Goal: Find specific page/section: Find specific page/section

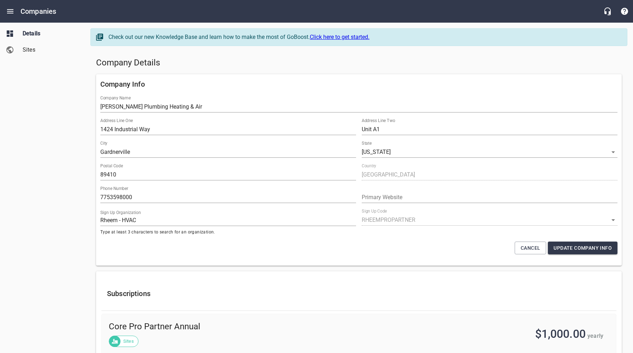
select select "[US_STATE]"
select select "62"
click at [300, 63] on h5 "Company Details" at bounding box center [359, 62] width 526 height 11
drag, startPoint x: 236, startPoint y: 65, endPoint x: 200, endPoint y: 41, distance: 42.8
click at [236, 65] on h5 "Company Details" at bounding box center [359, 62] width 526 height 11
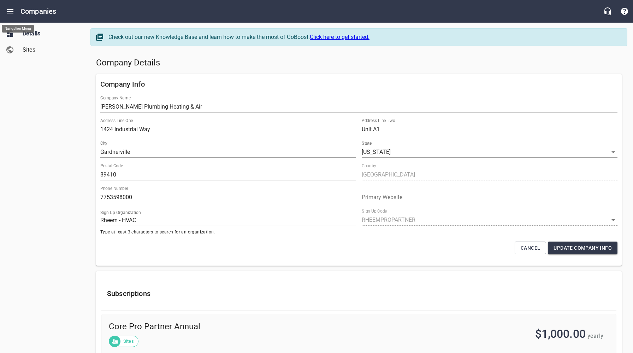
click at [10, 11] on icon "Open drawer" at bounding box center [10, 11] width 8 height 8
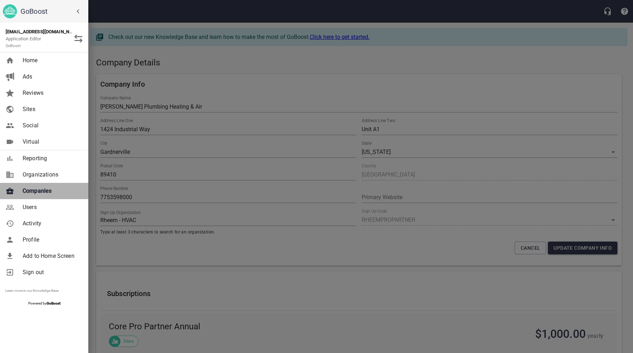
click at [39, 192] on span "Companies" at bounding box center [51, 191] width 57 height 8
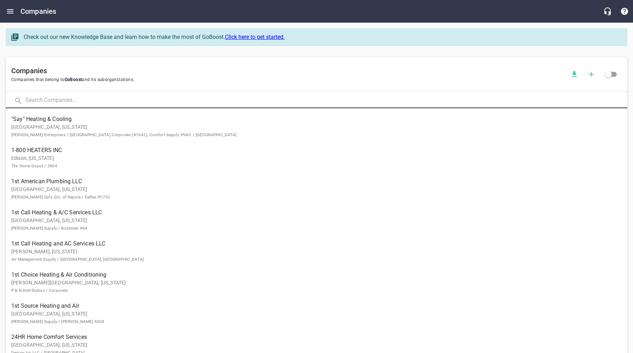
click at [142, 102] on input "text" at bounding box center [326, 100] width 602 height 15
type input "AON"
click button at bounding box center [0, 0] width 0 height 0
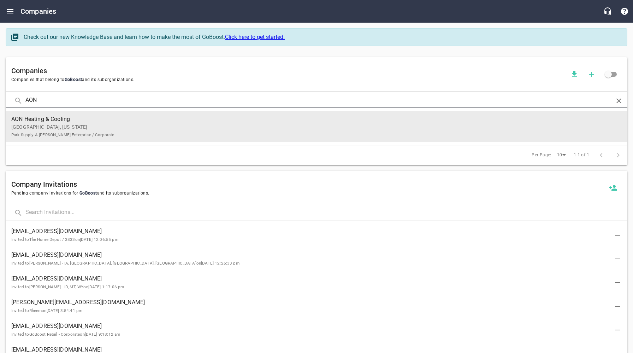
click at [92, 122] on span "AON Heating & Cooling" at bounding box center [310, 119] width 599 height 8
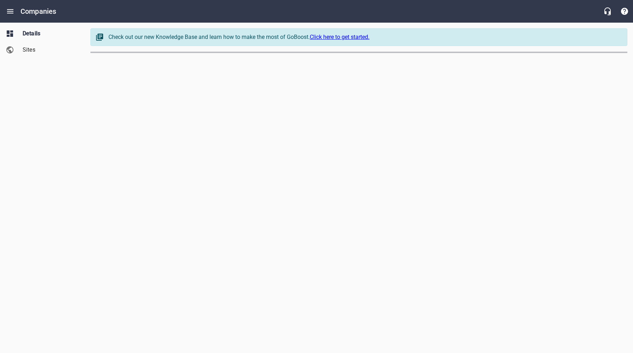
select select "[US_STATE]"
select select "48"
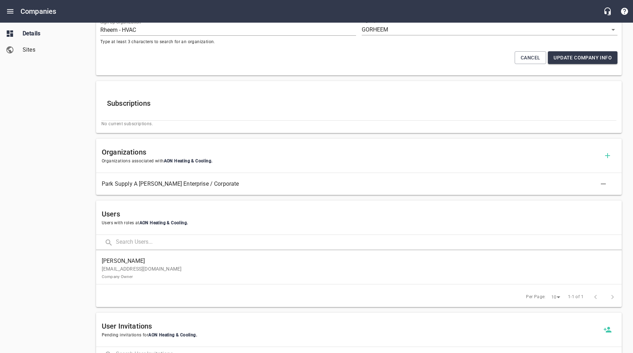
scroll to position [193, 0]
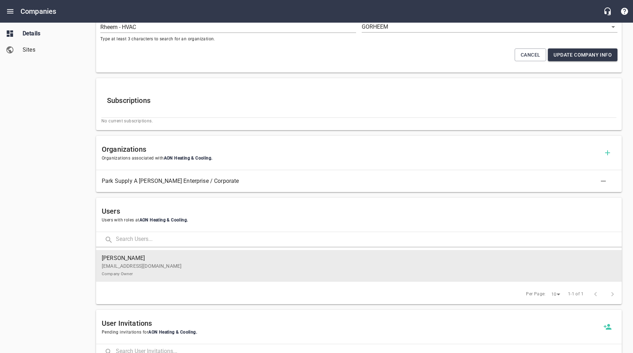
drag, startPoint x: 153, startPoint y: 265, endPoint x: 160, endPoint y: 255, distance: 12.7
click at [153, 265] on p "[EMAIL_ADDRESS][DOMAIN_NAME] Company Owner" at bounding box center [356, 269] width 509 height 15
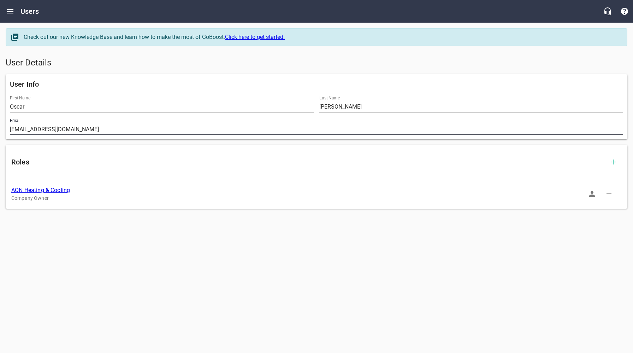
drag, startPoint x: 68, startPoint y: 129, endPoint x: 6, endPoint y: 131, distance: 61.9
click at [6, 130] on div "User Info First Name [PERSON_NAME] Last Name [PERSON_NAME] Email [EMAIL_ADDRESS…" at bounding box center [317, 106] width 622 height 65
click at [46, 190] on link "AON Heating & Cooling" at bounding box center [40, 190] width 59 height 7
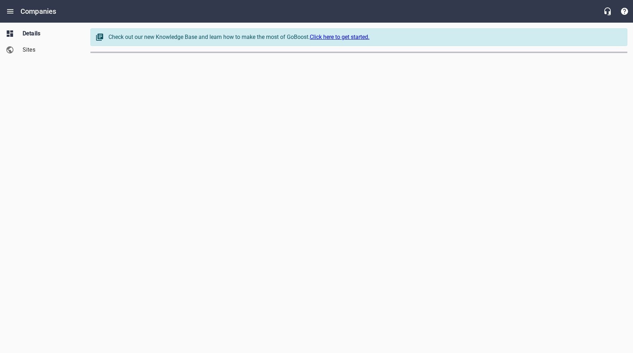
select select "[US_STATE]"
select select "48"
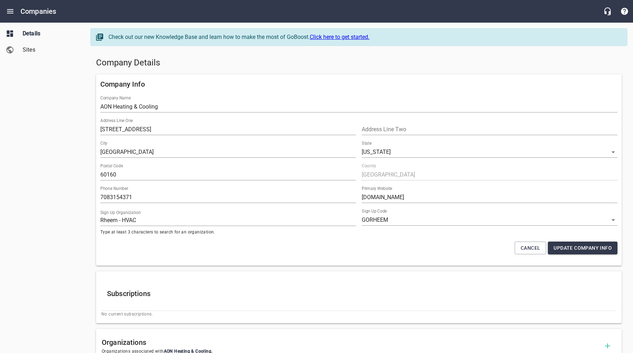
click at [212, 64] on h5 "Company Details" at bounding box center [359, 62] width 526 height 11
click at [271, 69] on div "Company Details" at bounding box center [359, 62] width 532 height 17
click at [7, 12] on icon "Open drawer" at bounding box center [10, 11] width 8 height 8
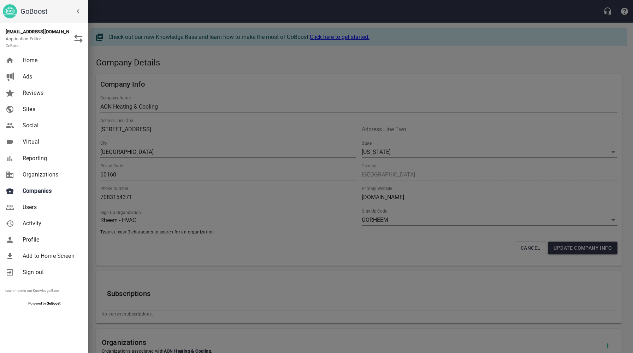
click at [44, 191] on span "Companies" at bounding box center [51, 191] width 57 height 8
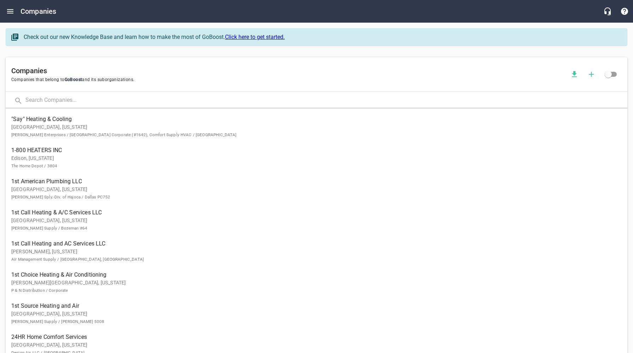
click at [76, 98] on input "text" at bounding box center [326, 100] width 602 height 15
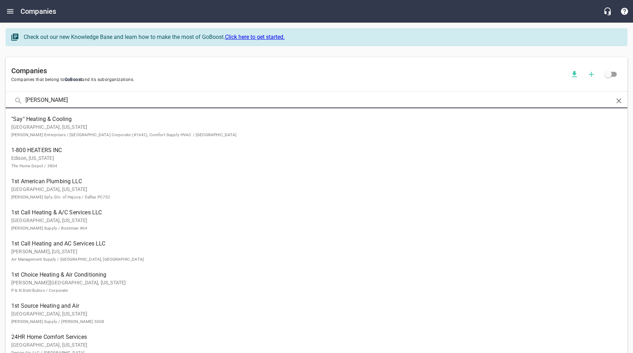
type input "[PERSON_NAME]"
click button at bounding box center [0, 0] width 0 height 0
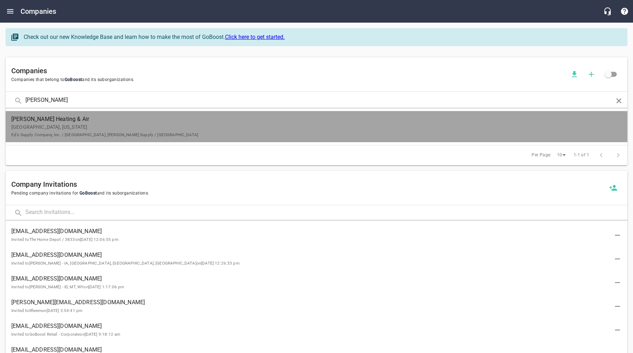
click at [207, 131] on p "[GEOGRAPHIC_DATA], [US_STATE] Ed's Supply Company, Inc. / [GEOGRAPHIC_DATA], [P…" at bounding box center [310, 130] width 599 height 15
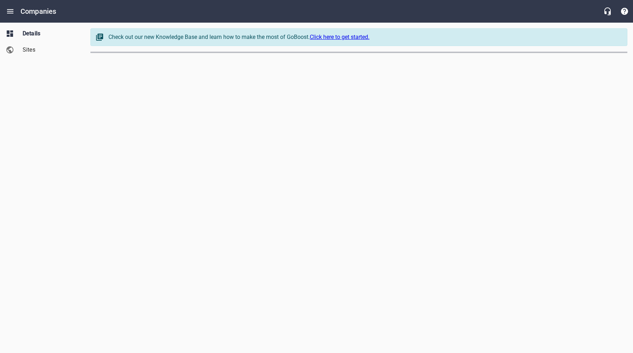
select select "[US_STATE]"
select select "4419"
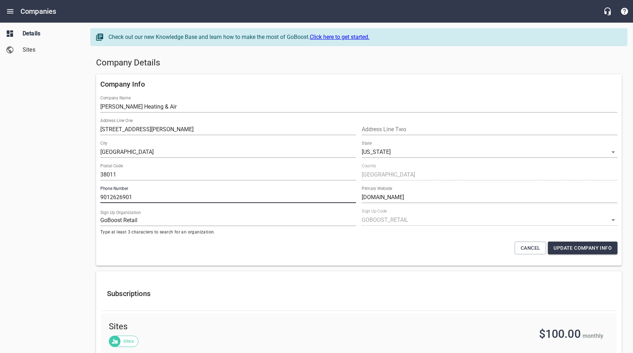
drag, startPoint x: 128, startPoint y: 197, endPoint x: 98, endPoint y: 194, distance: 30.9
click at [98, 194] on div "Phone Number [PHONE_NUMBER]" at bounding box center [229, 194] width 262 height 23
click at [66, 190] on div "Details Sites" at bounding box center [42, 176] width 85 height 353
drag, startPoint x: 212, startPoint y: 66, endPoint x: 207, endPoint y: 65, distance: 5.8
click at [212, 66] on h5 "Company Details" at bounding box center [359, 62] width 526 height 11
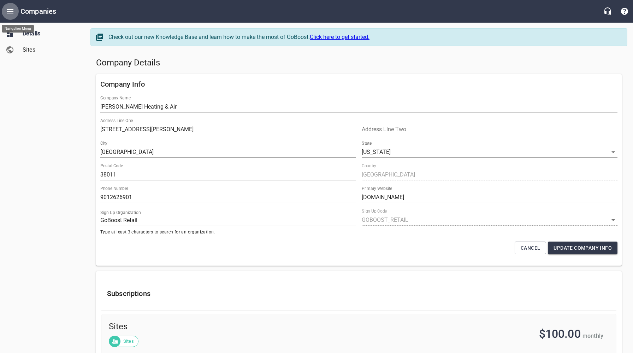
click at [10, 10] on icon "Open drawer" at bounding box center [10, 11] width 8 height 8
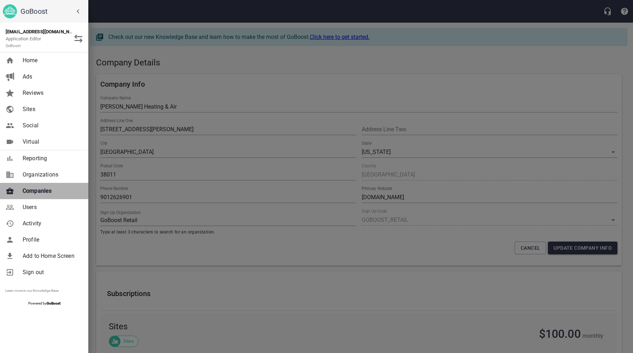
click at [38, 192] on span "Companies" at bounding box center [51, 191] width 57 height 8
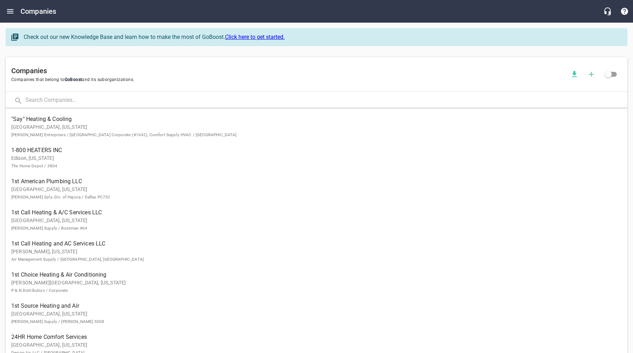
click at [109, 101] on input "text" at bounding box center [326, 100] width 602 height 15
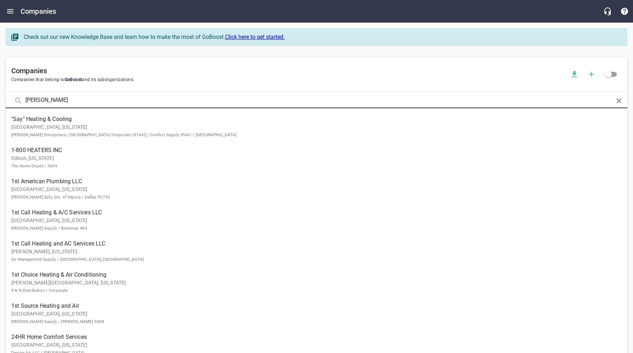
type input "[PERSON_NAME]"
click button at bounding box center [0, 0] width 0 height 0
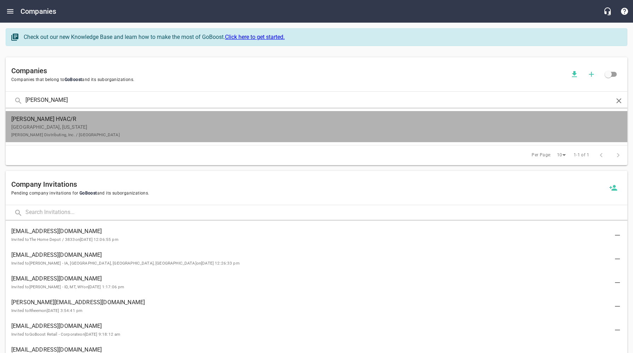
click at [106, 125] on p "[GEOGRAPHIC_DATA], [US_STATE] [PERSON_NAME] Distributing, Inc. / [GEOGRAPHIC_DA…" at bounding box center [310, 130] width 599 height 15
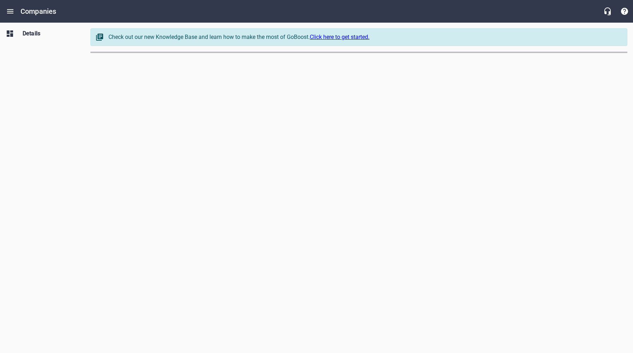
select select "[US_STATE]"
select select "49"
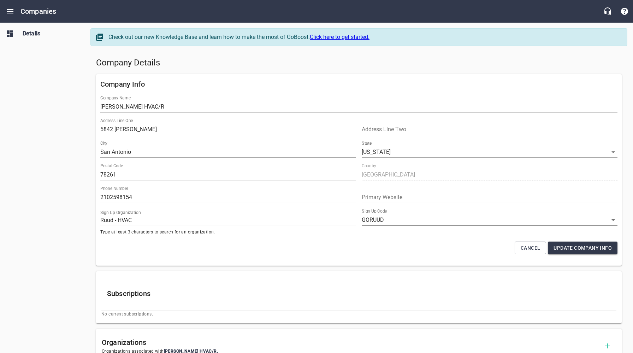
click at [254, 64] on h5 "Company Details" at bounding box center [359, 62] width 526 height 11
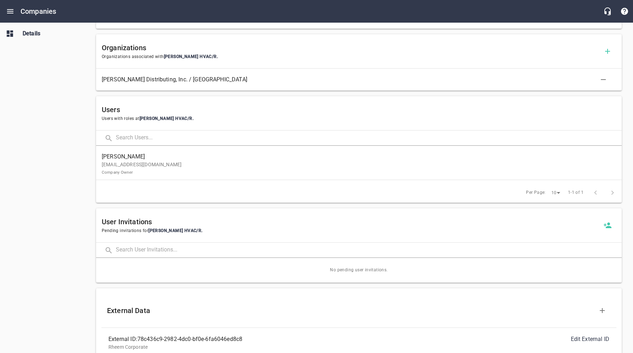
scroll to position [382, 0]
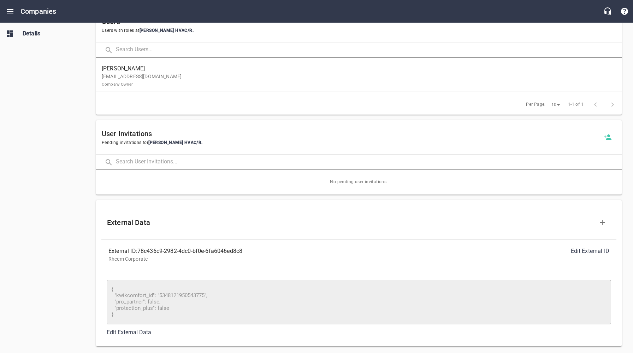
click at [259, 256] on p "Rheem Corporate" at bounding box center [359, 258] width 501 height 7
drag, startPoint x: 248, startPoint y: 252, endPoint x: 155, endPoint y: 255, distance: 93.4
click at [140, 252] on div "External ID: 78c436c9-2982-4dc0-bf0e-6fa6046ed8c8" at bounding box center [234, 251] width 251 height 8
copy div "78c436c9-2982-4dc0-bf0e-6fa6046ed8c8"
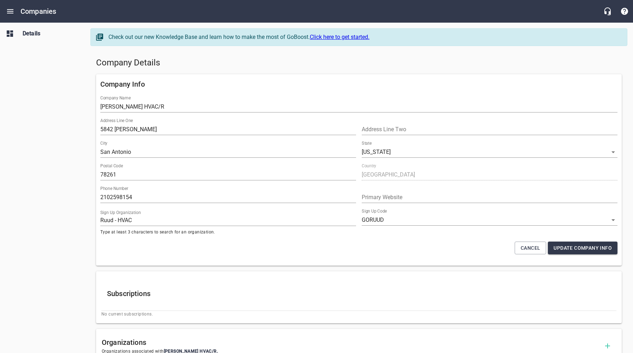
click at [256, 64] on h5 "Company Details" at bounding box center [359, 62] width 526 height 11
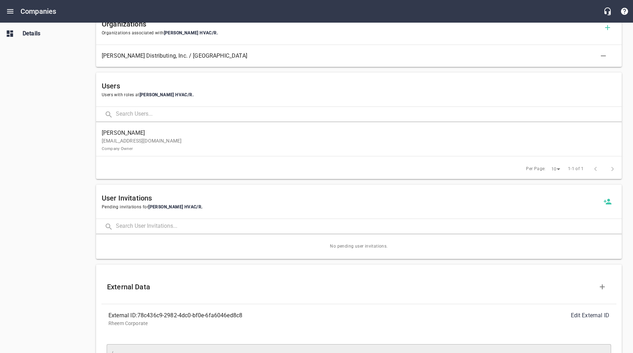
scroll to position [310, 0]
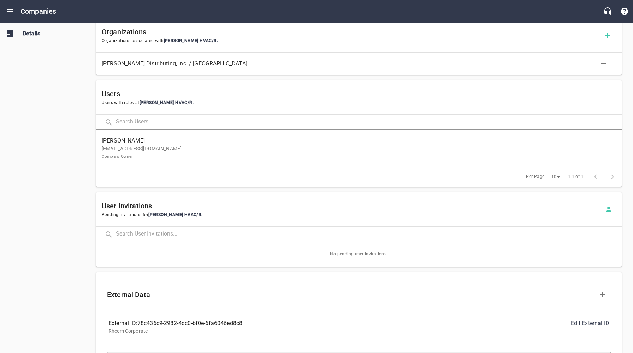
click at [164, 154] on p "[EMAIL_ADDRESS][DOMAIN_NAME] Company Owner" at bounding box center [356, 152] width 509 height 15
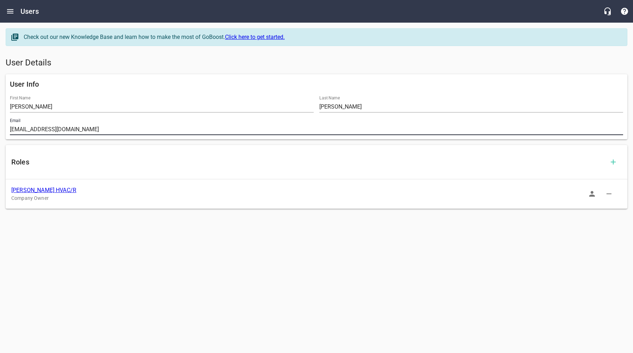
drag, startPoint x: 83, startPoint y: 131, endPoint x: -5, endPoint y: 127, distance: 88.1
click at [0, 127] on html "Users Check out our new Knowledge Base and learn how to make the most of GoBoos…" at bounding box center [316, 114] width 633 height 228
click at [38, 188] on link "[PERSON_NAME] HVAC/R" at bounding box center [43, 190] width 65 height 7
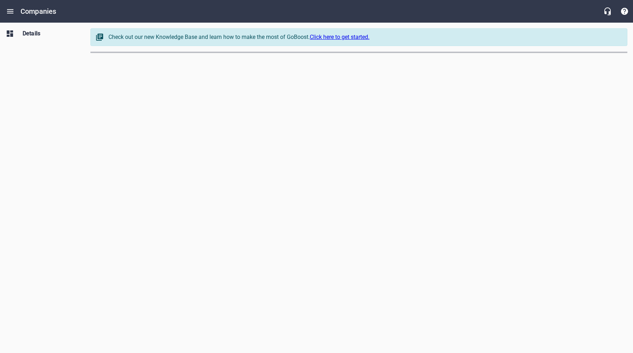
select select "[US_STATE]"
select select "49"
